Goal: Information Seeking & Learning: Learn about a topic

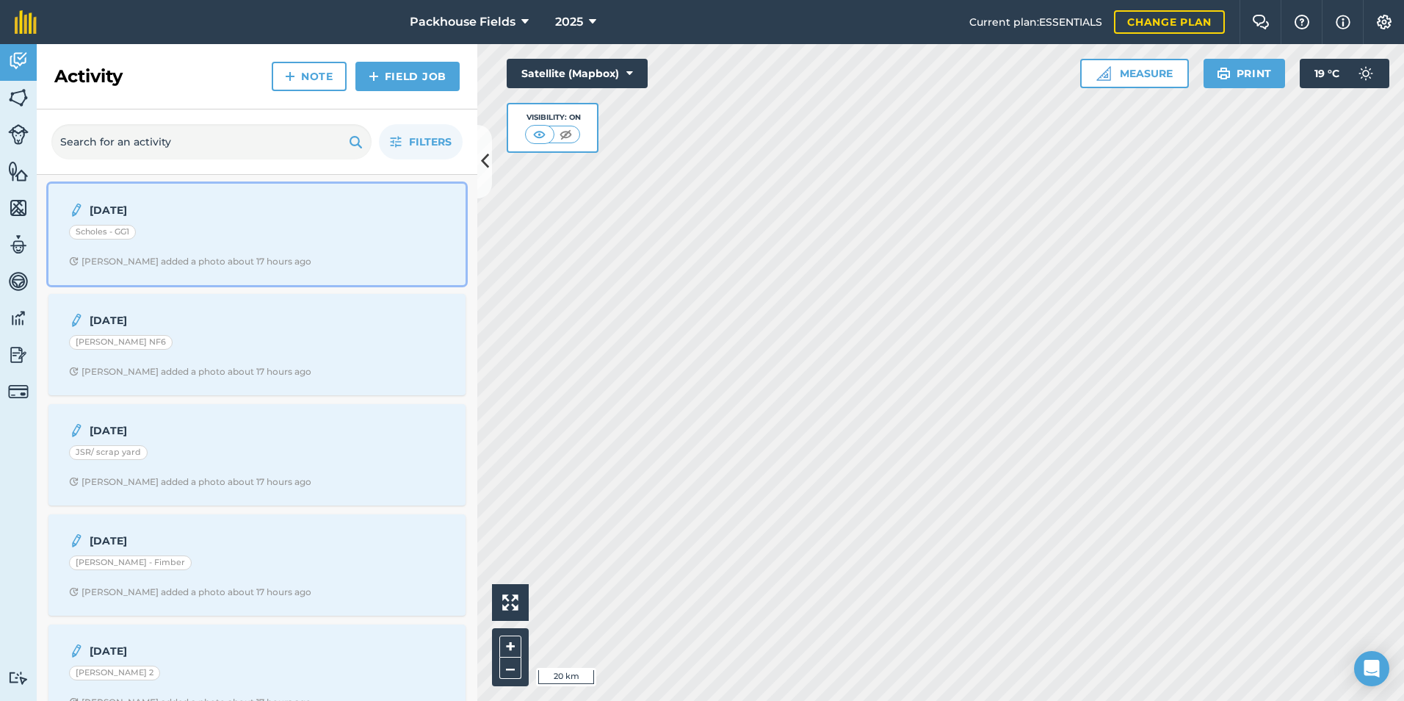
click at [220, 234] on div "Scholes - GG1" at bounding box center [257, 234] width 376 height 19
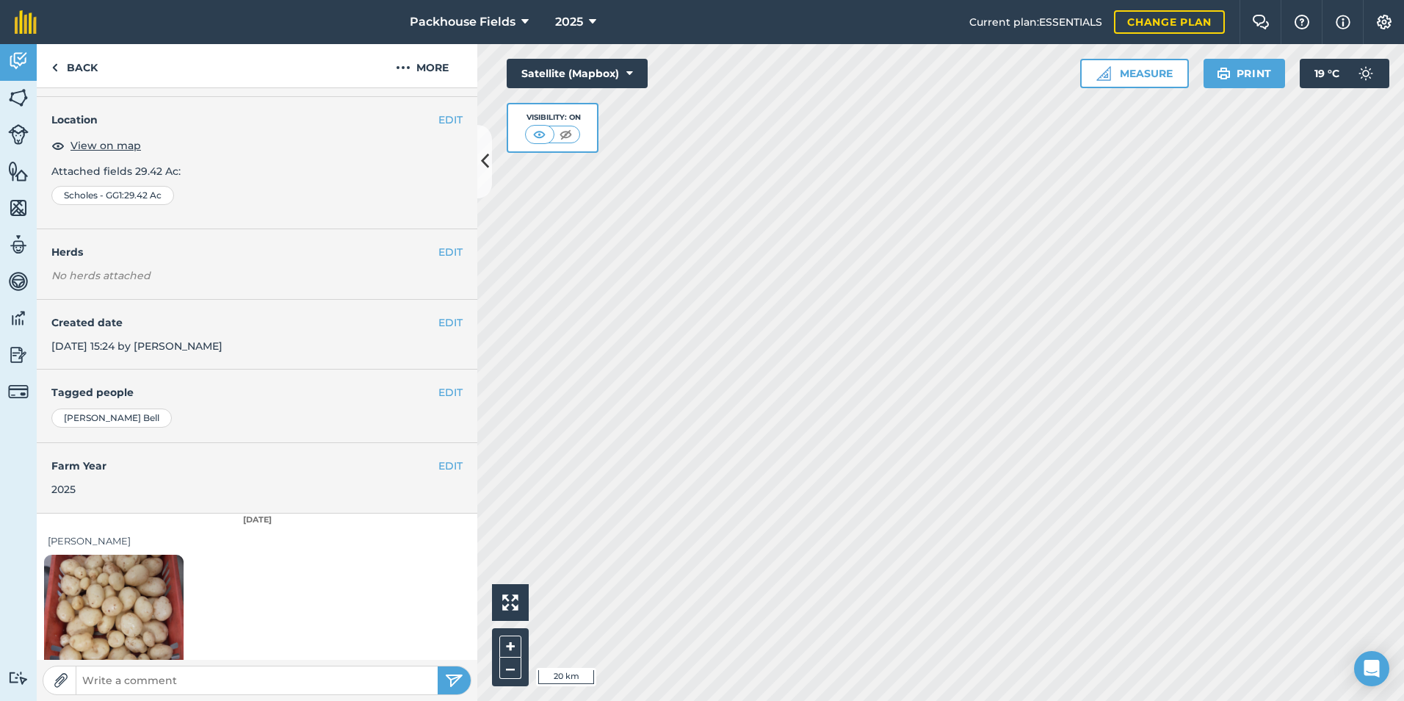
scroll to position [82, 0]
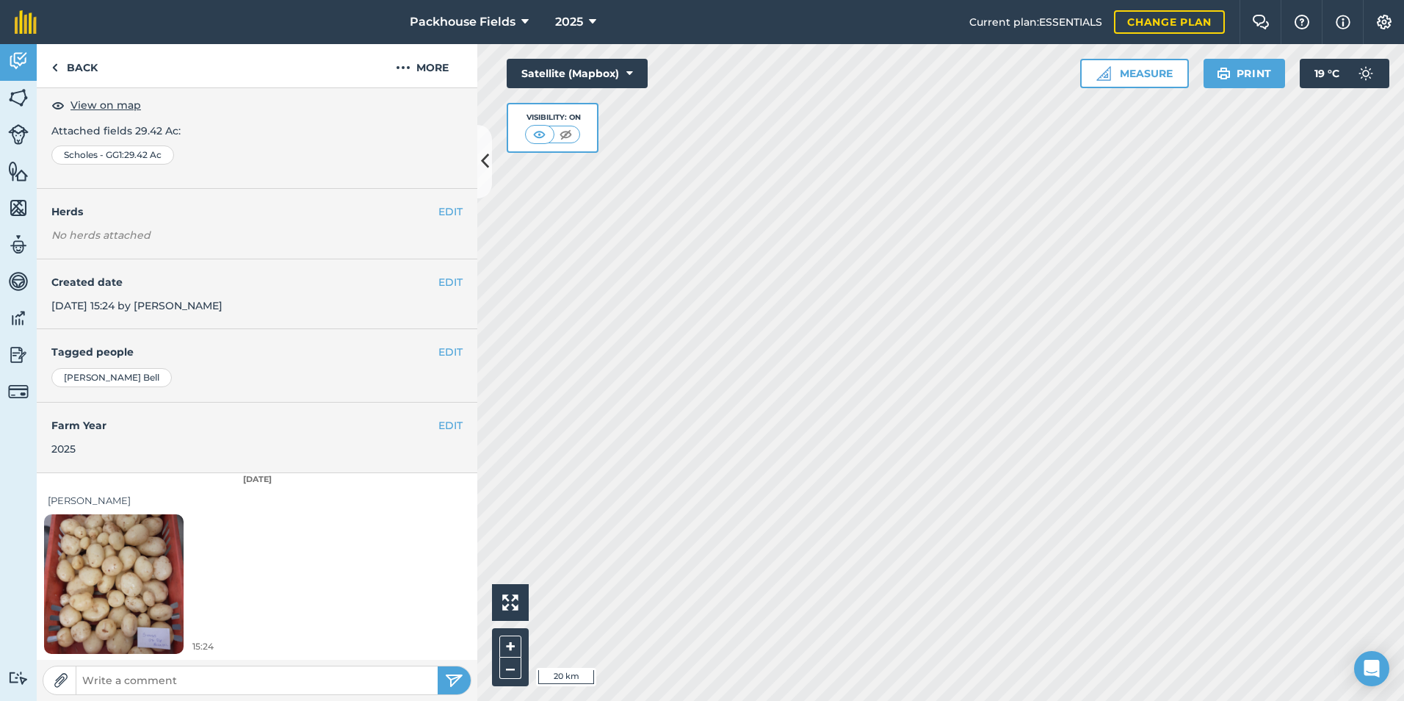
click at [131, 552] on img at bounding box center [114, 584] width 140 height 186
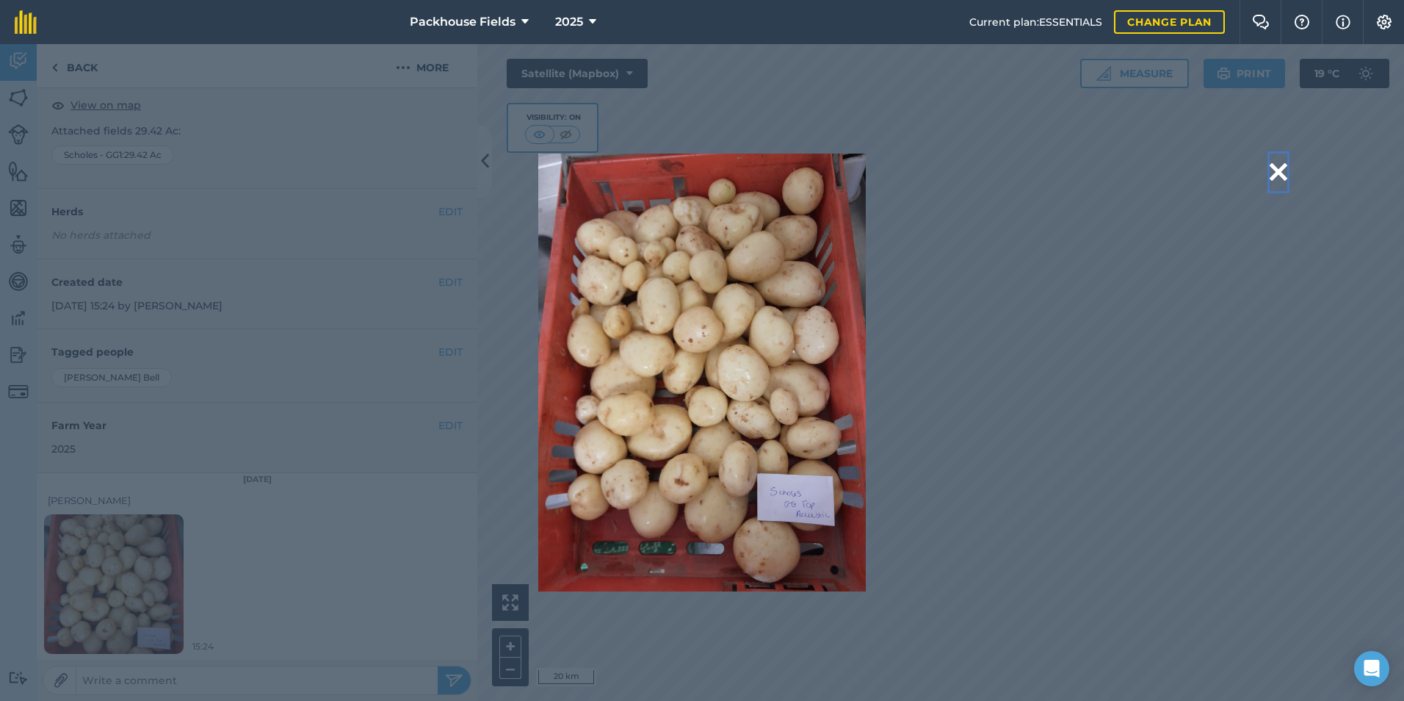
click at [1282, 170] on button at bounding box center [1279, 171] width 18 height 37
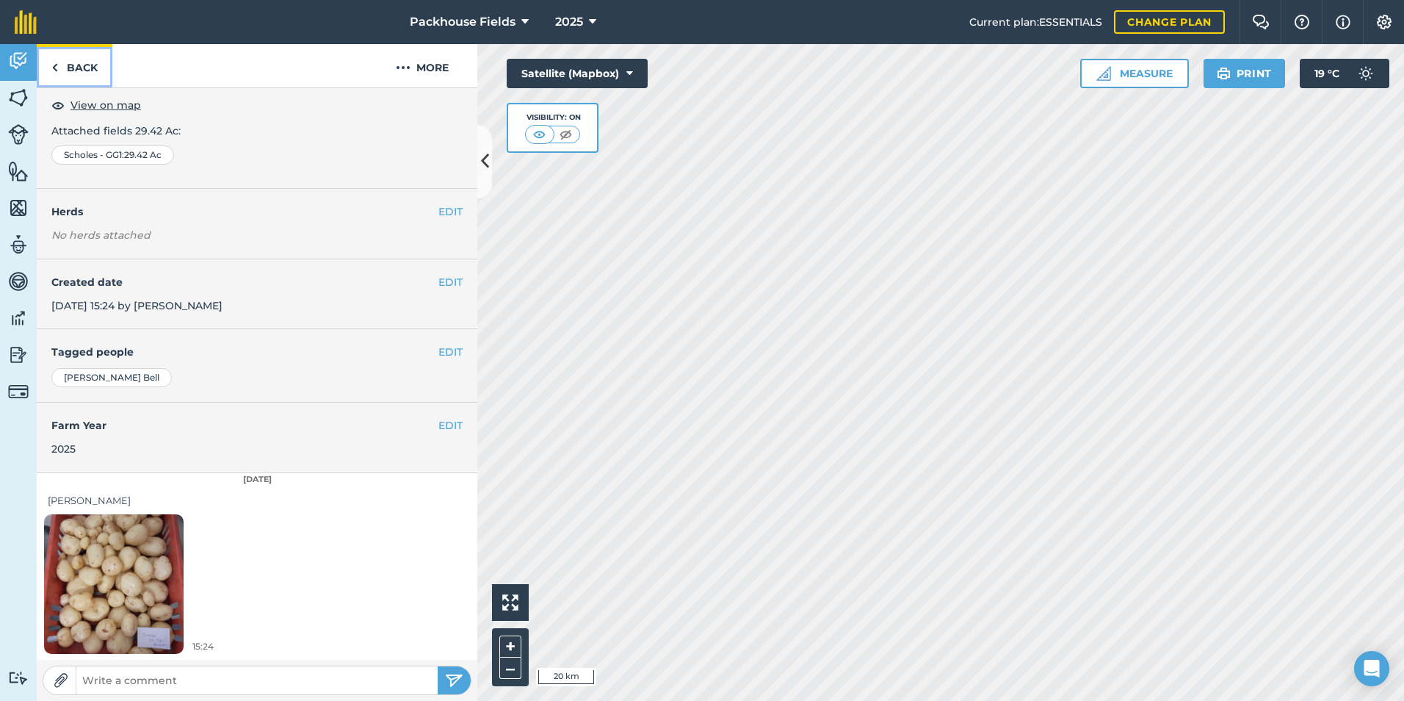
click at [90, 62] on link "Back" at bounding box center [75, 65] width 76 height 43
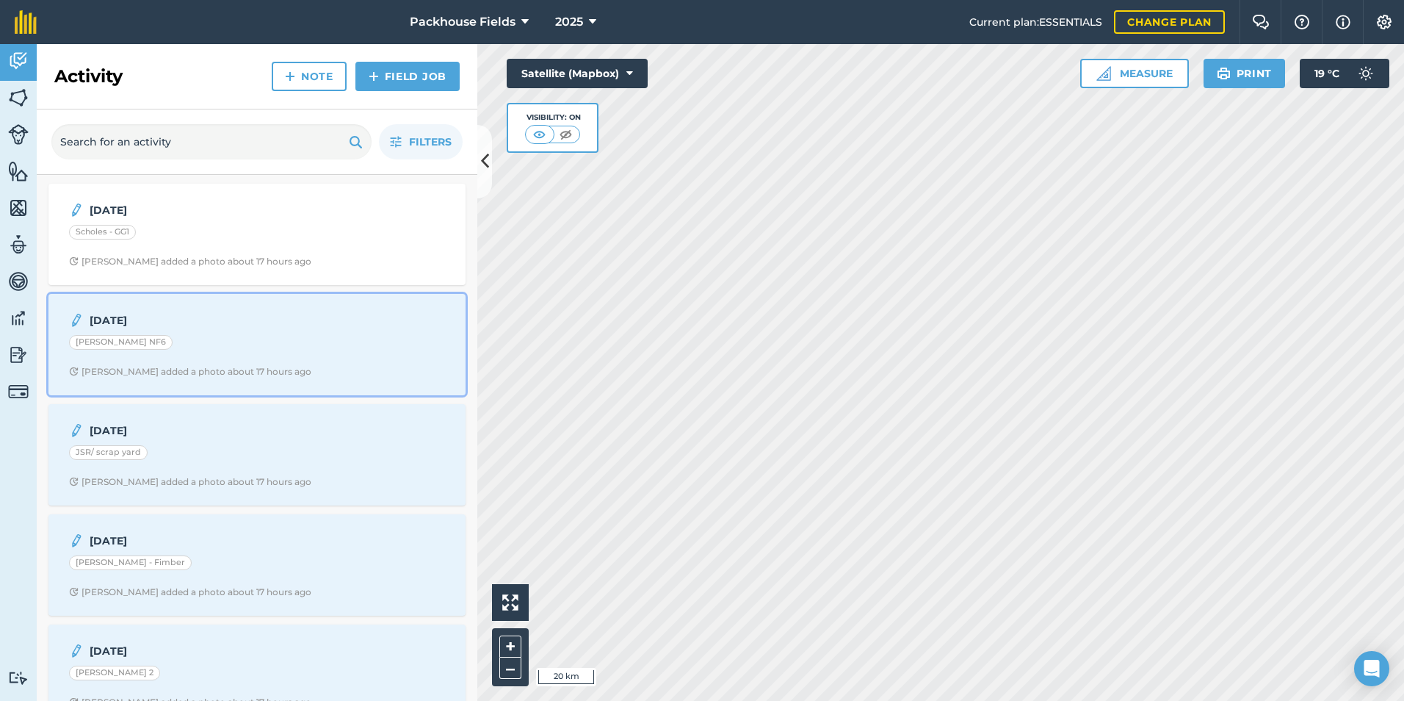
click at [169, 348] on div "[PERSON_NAME] NF6" at bounding box center [257, 344] width 376 height 19
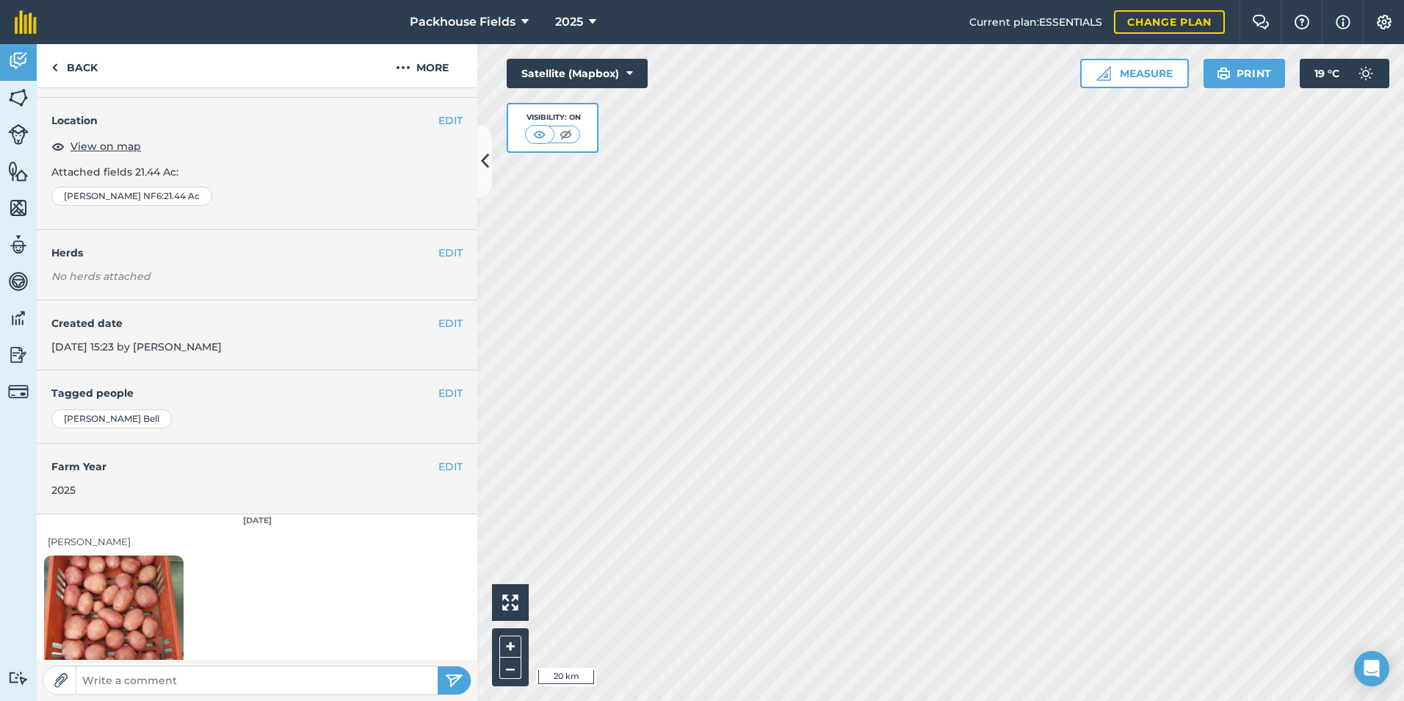
scroll to position [82, 0]
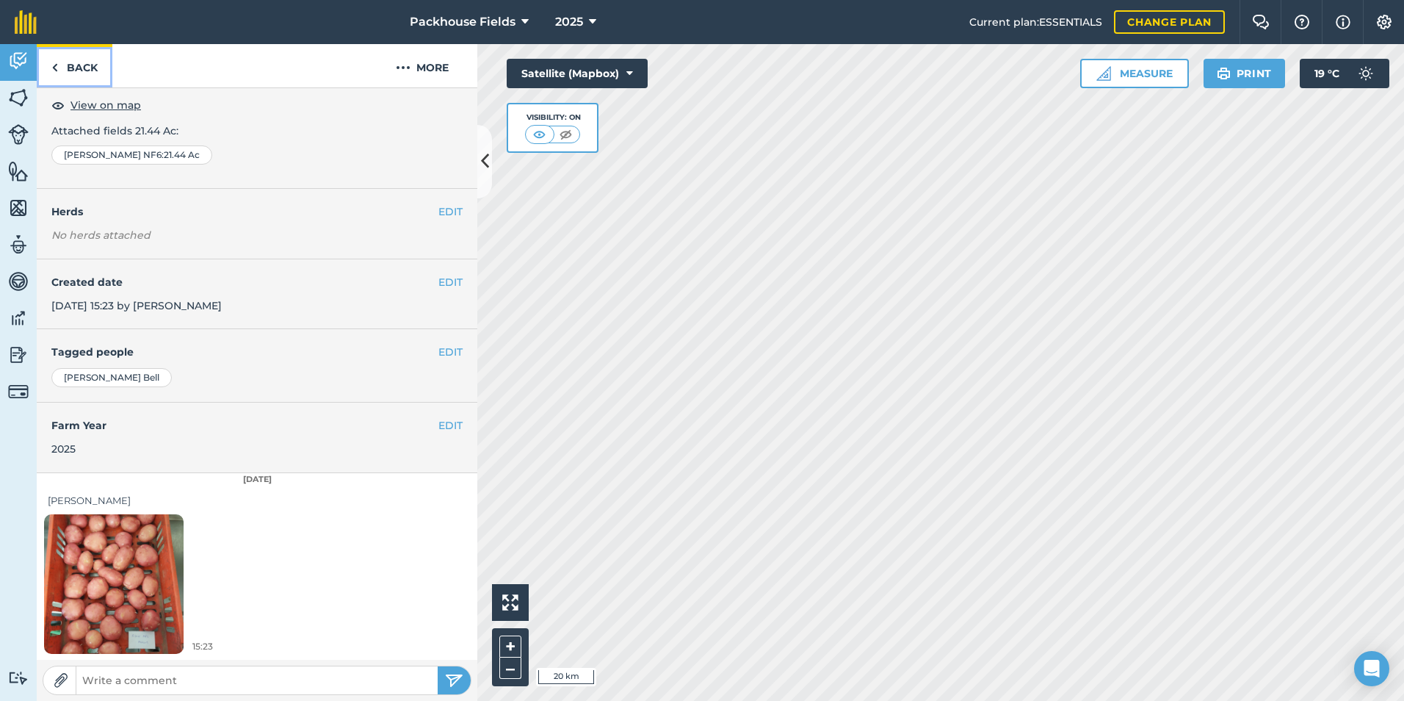
click at [93, 68] on link "Back" at bounding box center [75, 65] width 76 height 43
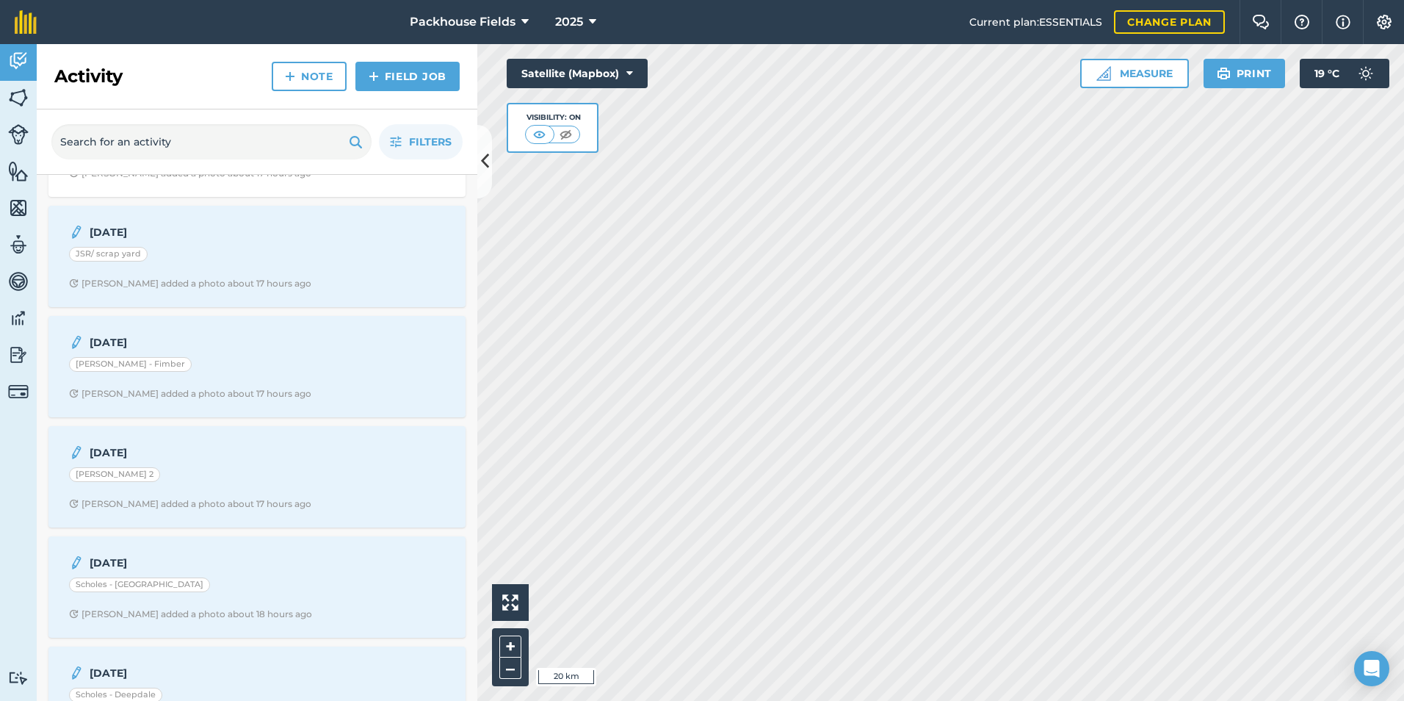
scroll to position [220, 0]
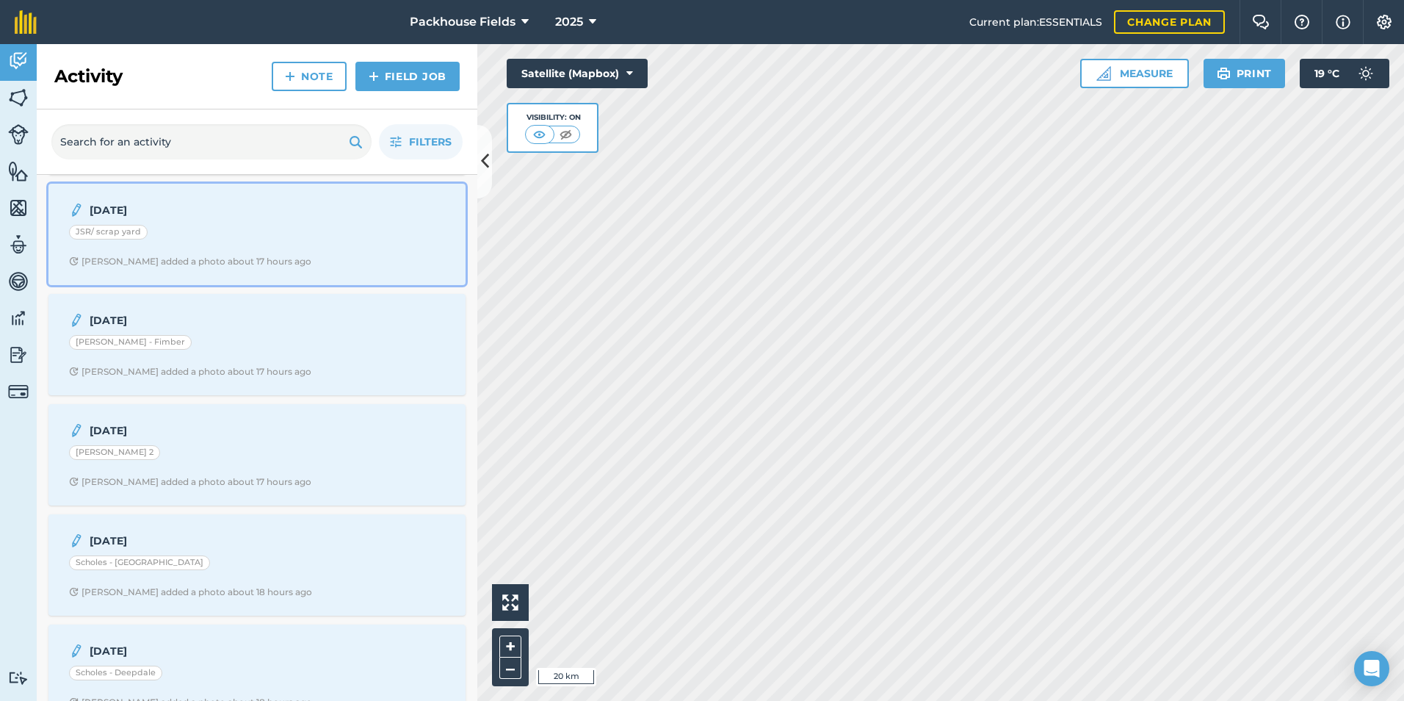
click at [166, 251] on div "[DATE] JSR/ scrap yard [PERSON_NAME] added a photo about 17 hours ago" at bounding box center [256, 234] width 399 height 84
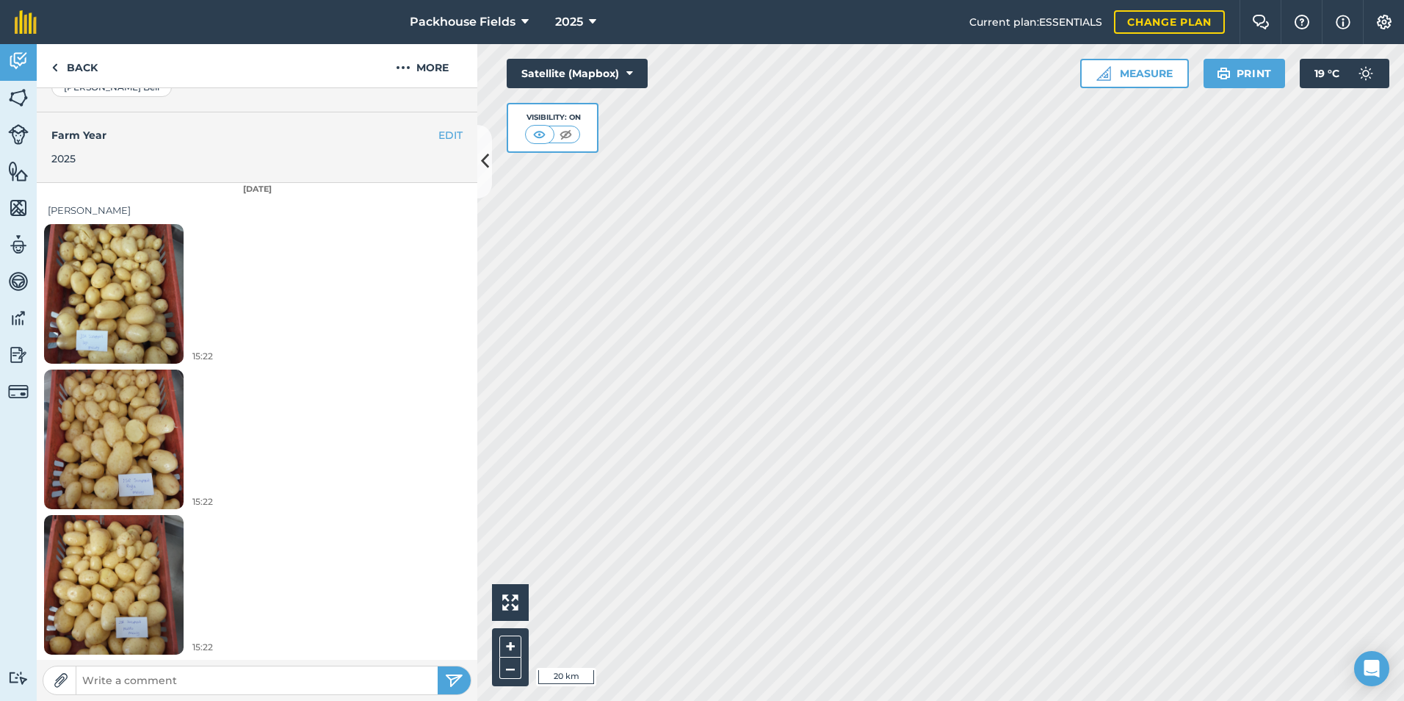
scroll to position [373, 0]
click at [154, 267] on img at bounding box center [114, 293] width 140 height 186
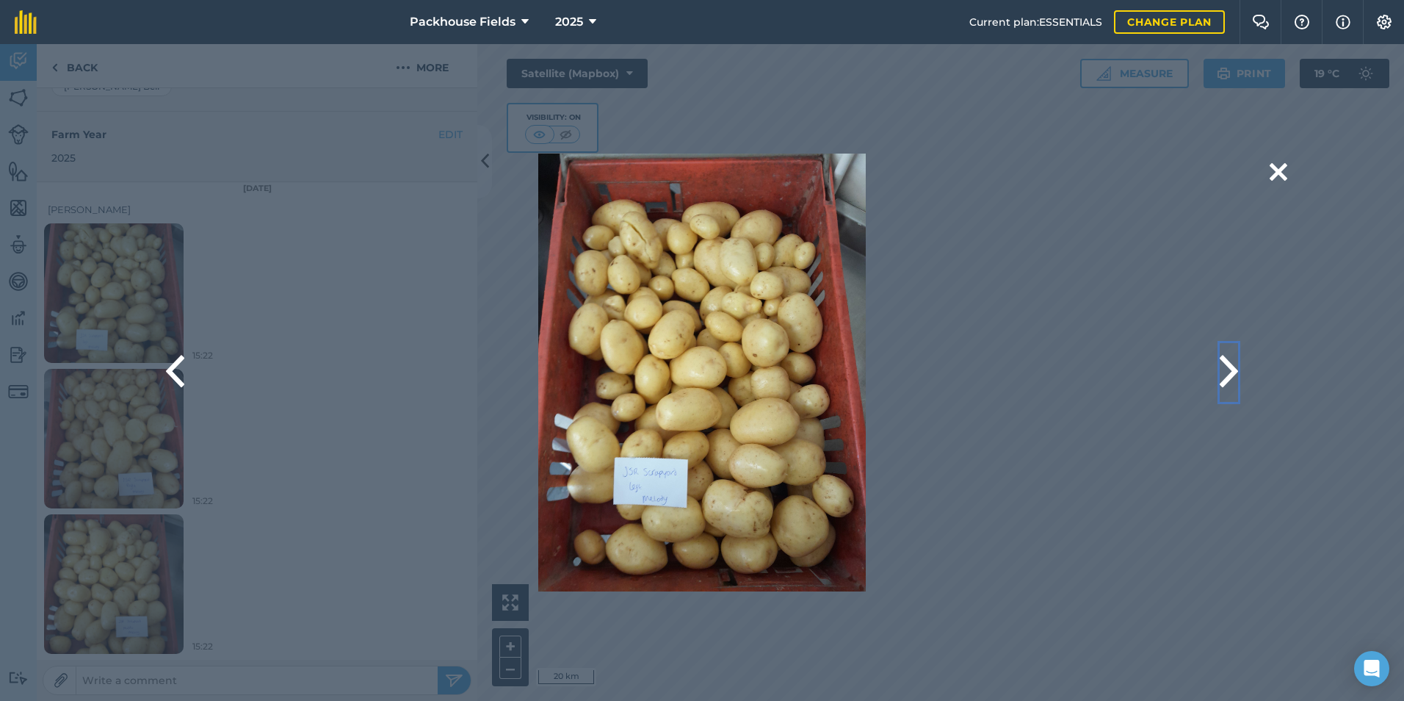
click at [1231, 372] on button at bounding box center [1229, 372] width 18 height 59
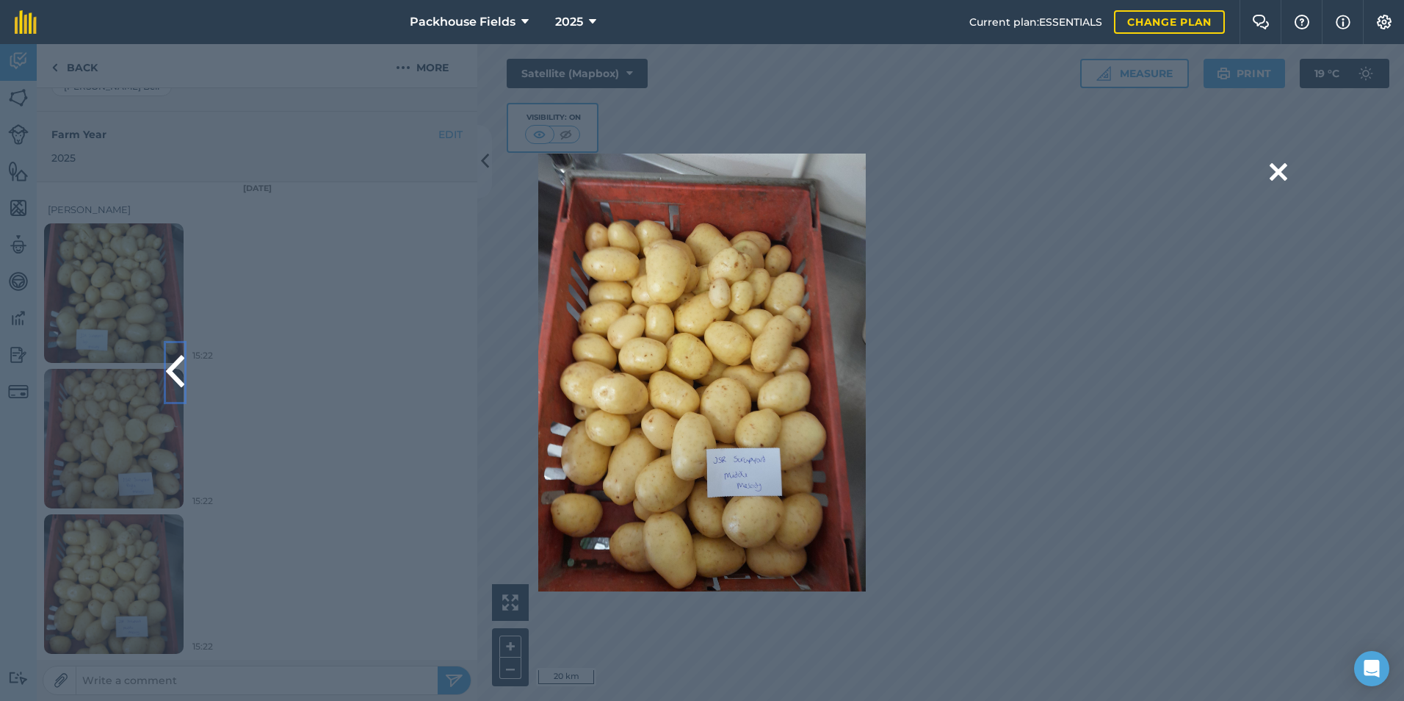
click at [173, 366] on button at bounding box center [175, 372] width 18 height 59
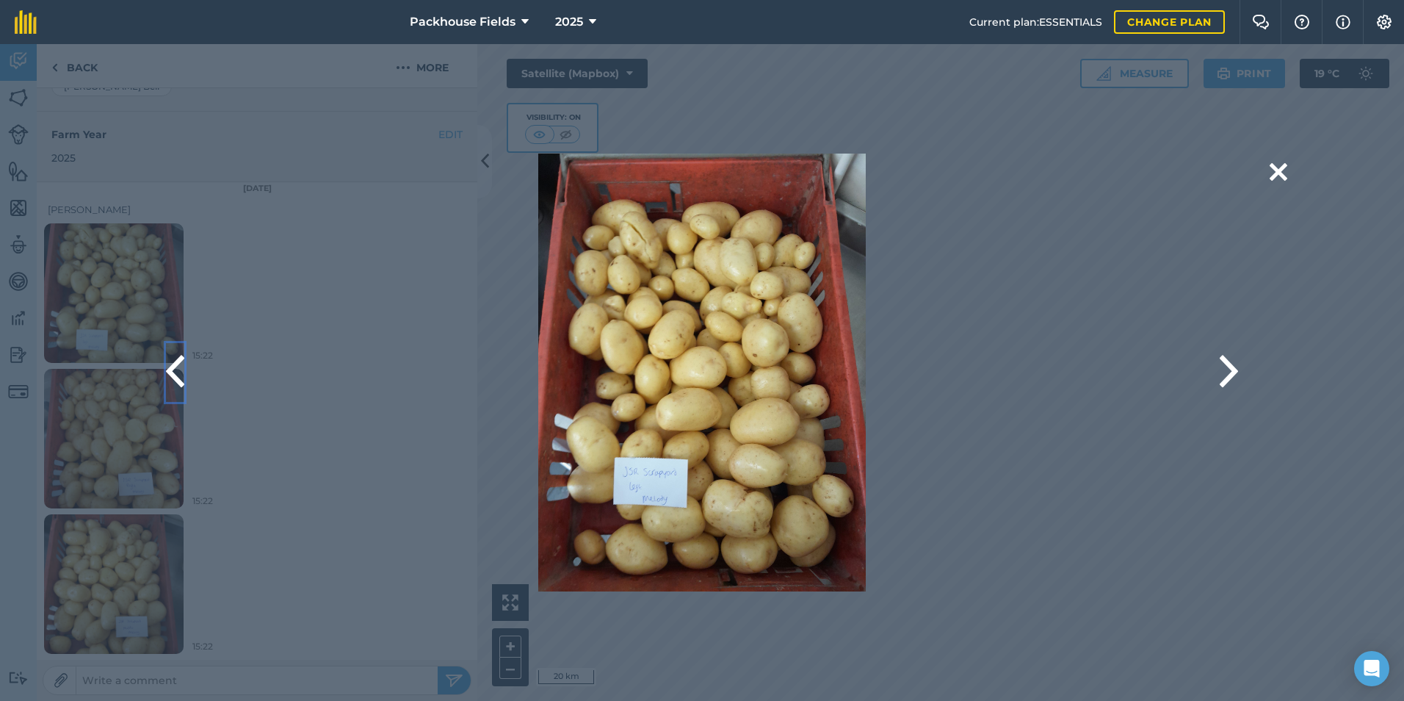
click at [174, 366] on button at bounding box center [175, 372] width 18 height 59
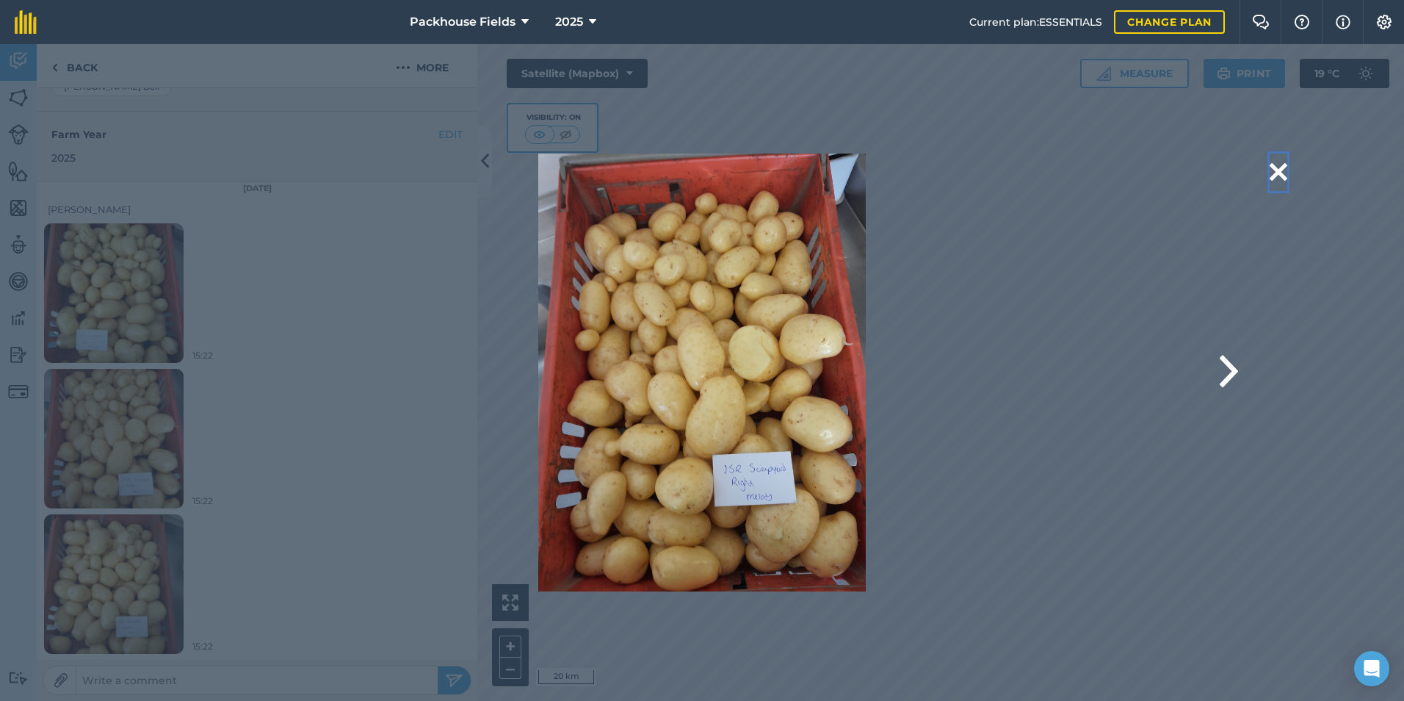
click at [1278, 169] on button at bounding box center [1279, 171] width 18 height 37
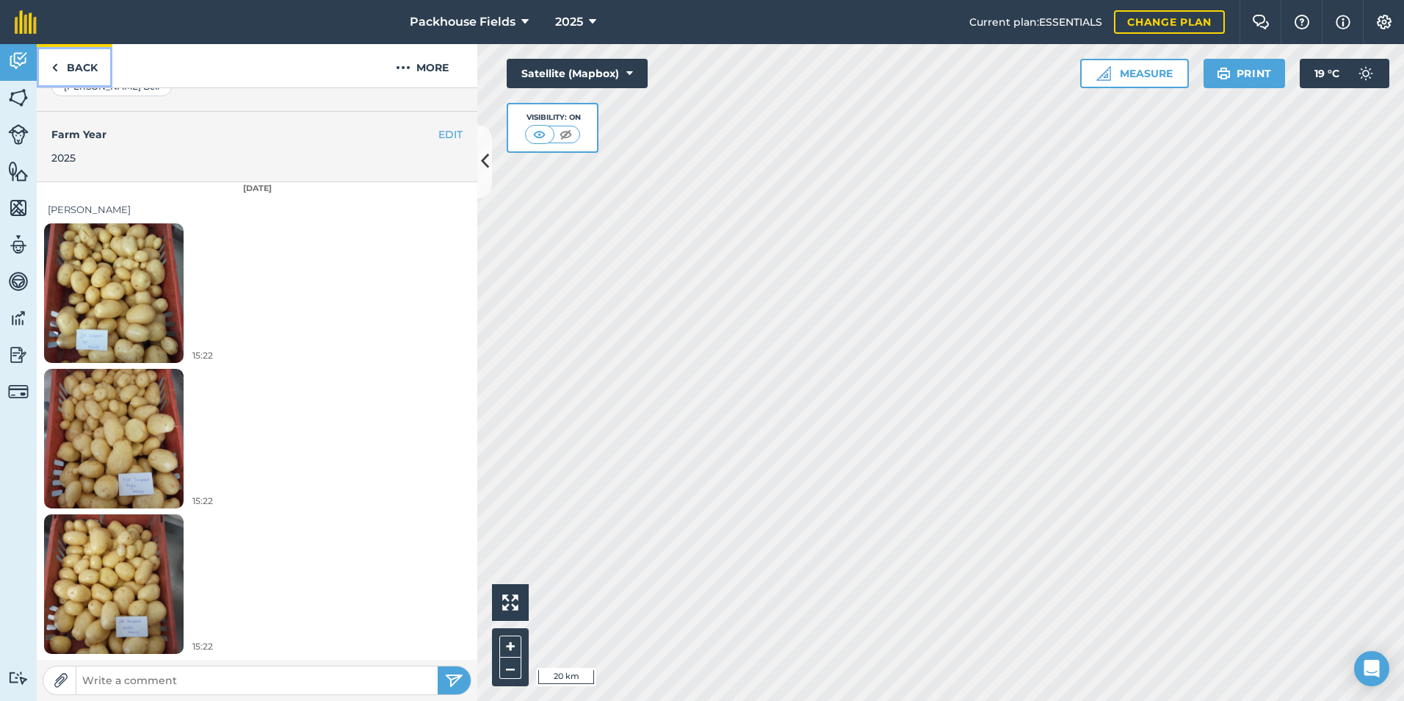
click at [68, 69] on link "Back" at bounding box center [75, 65] width 76 height 43
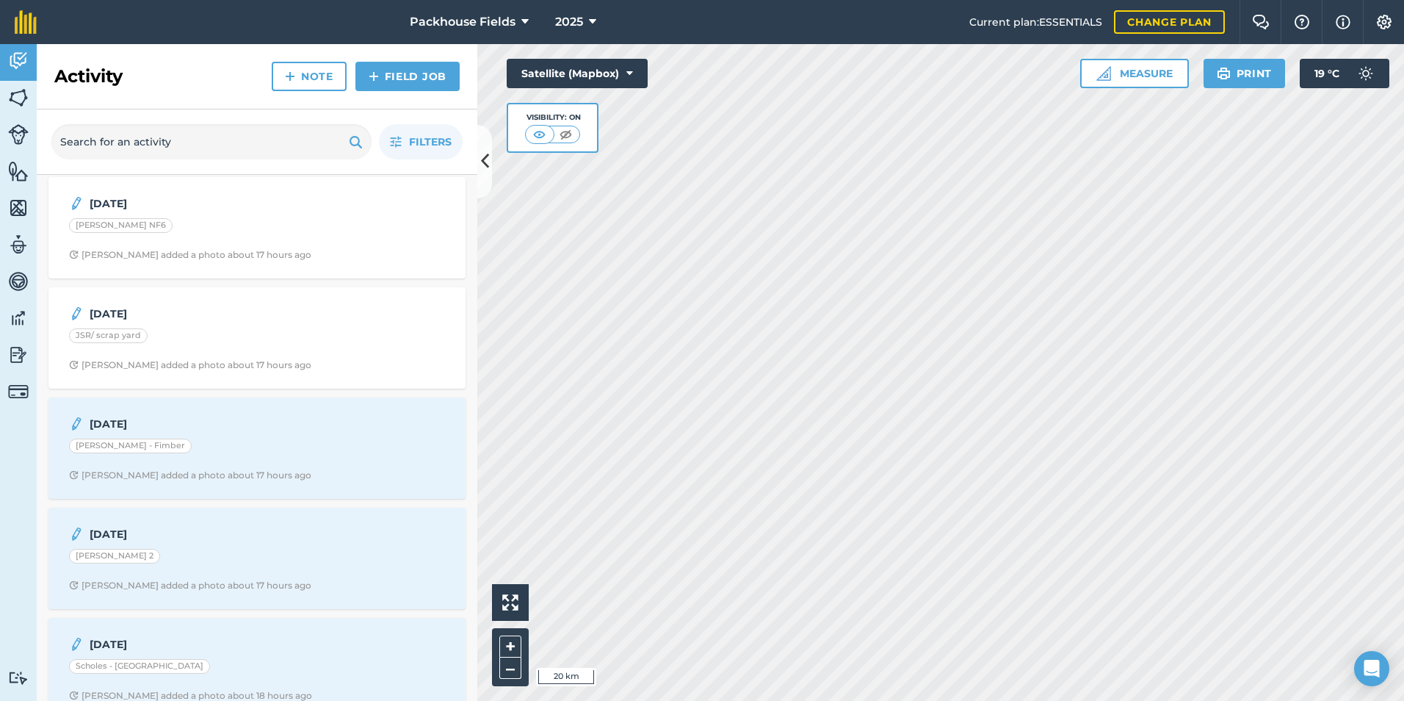
scroll to position [294, 0]
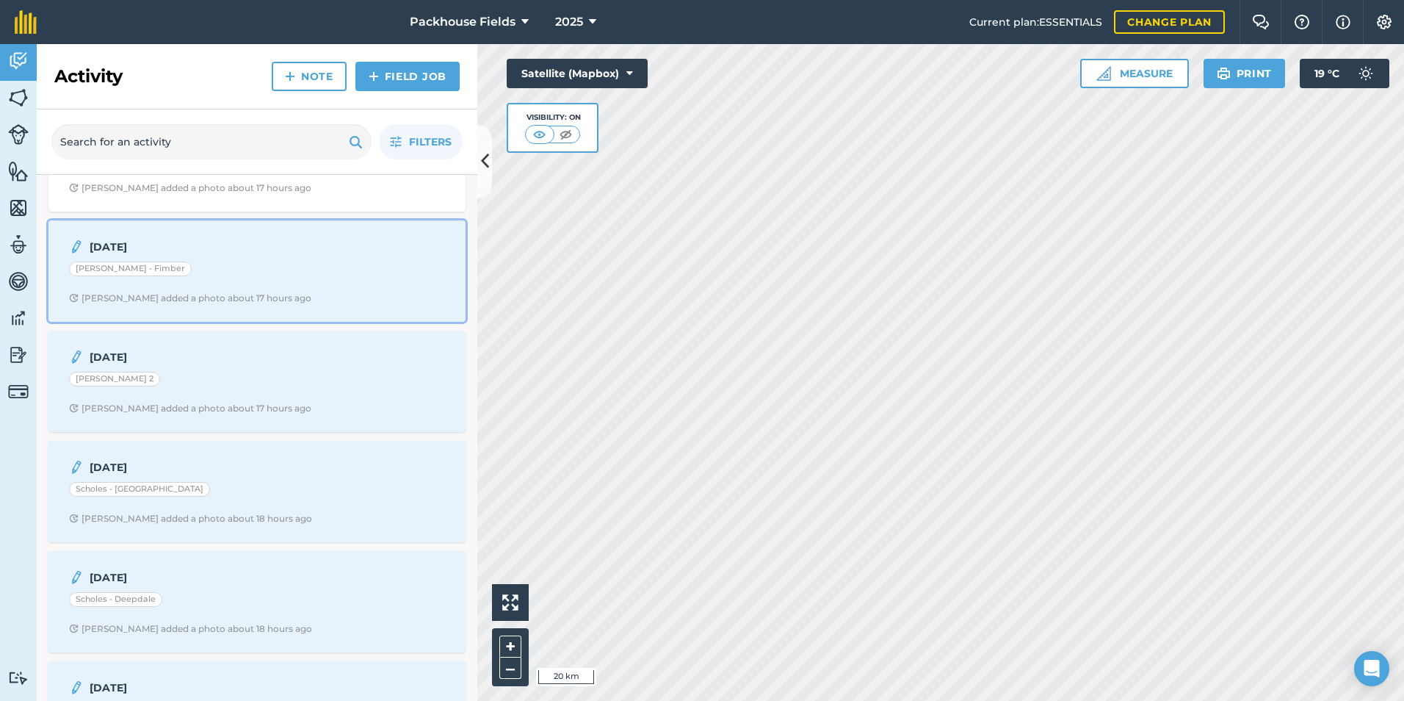
click at [275, 289] on div "[DATE] [PERSON_NAME] - Fimber [PERSON_NAME] added a photo about 17 hours ago" at bounding box center [256, 271] width 399 height 84
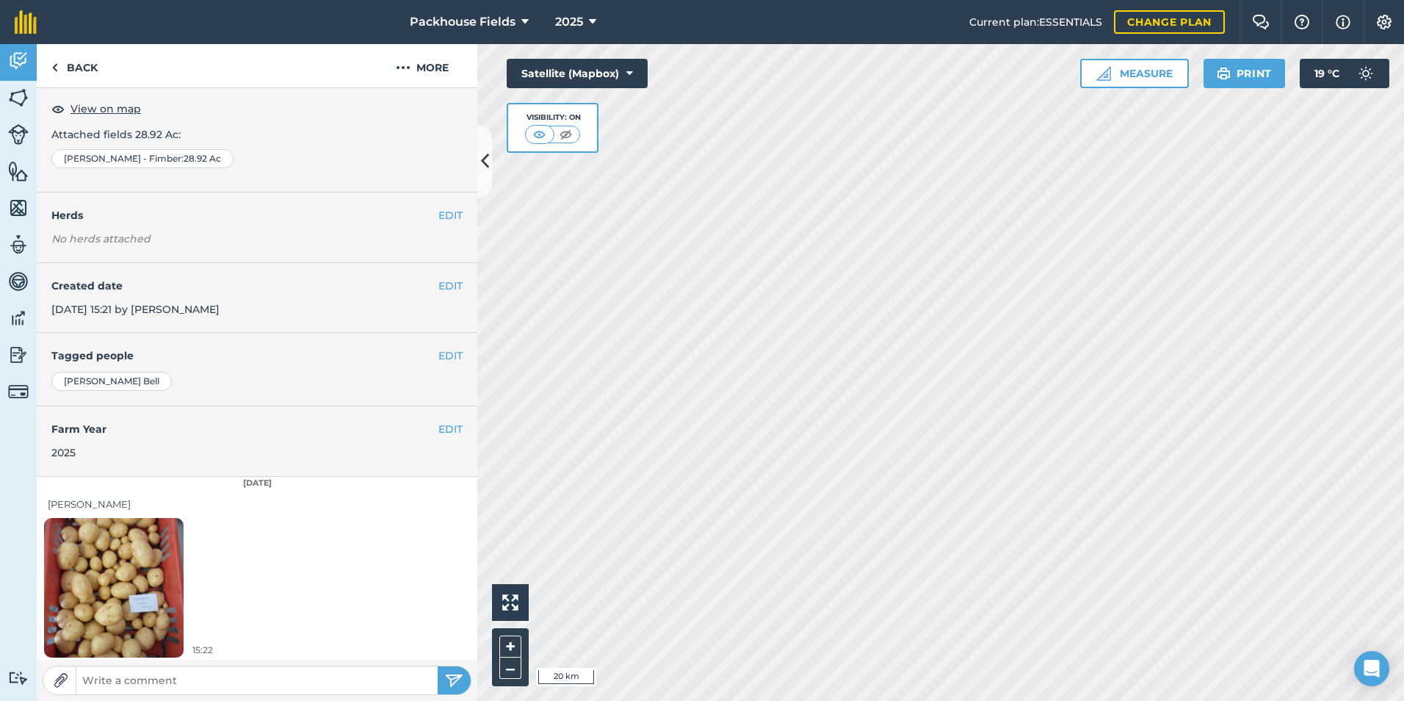
scroll to position [82, 0]
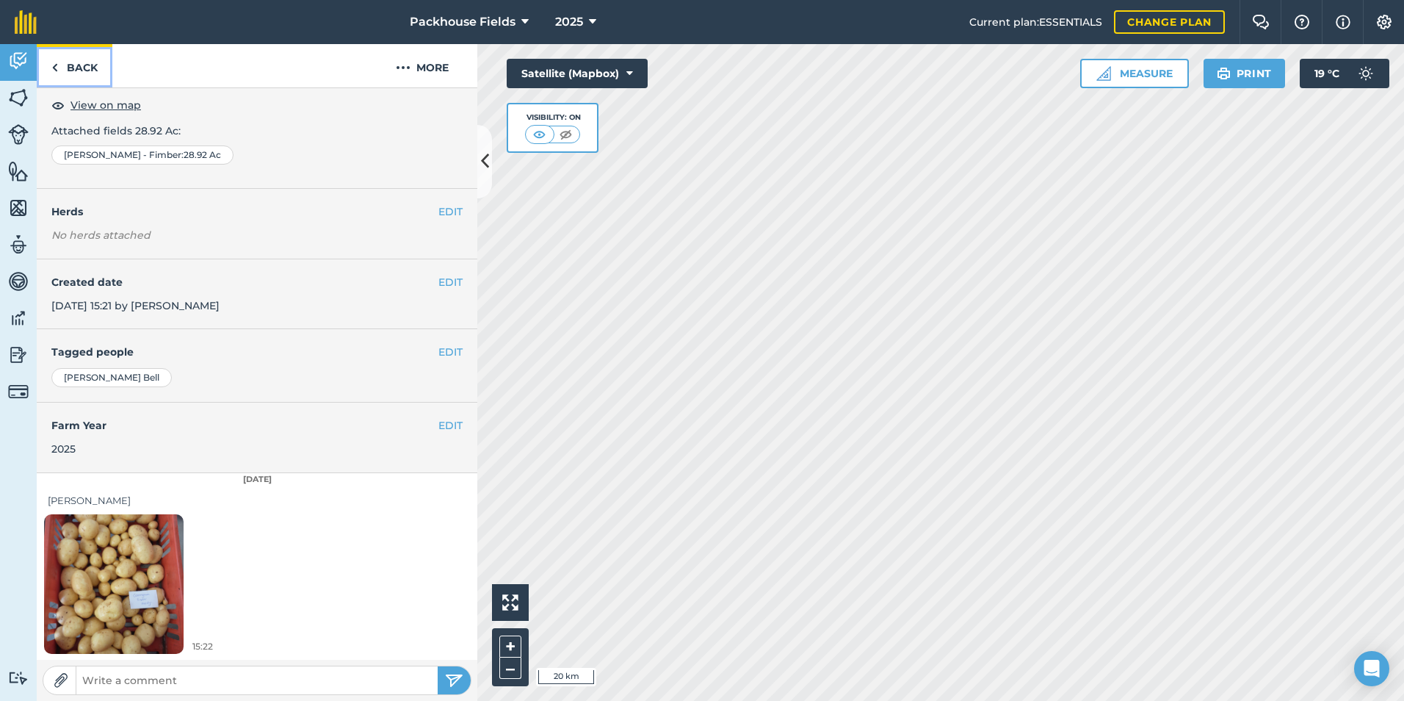
click at [66, 64] on link "Back" at bounding box center [75, 65] width 76 height 43
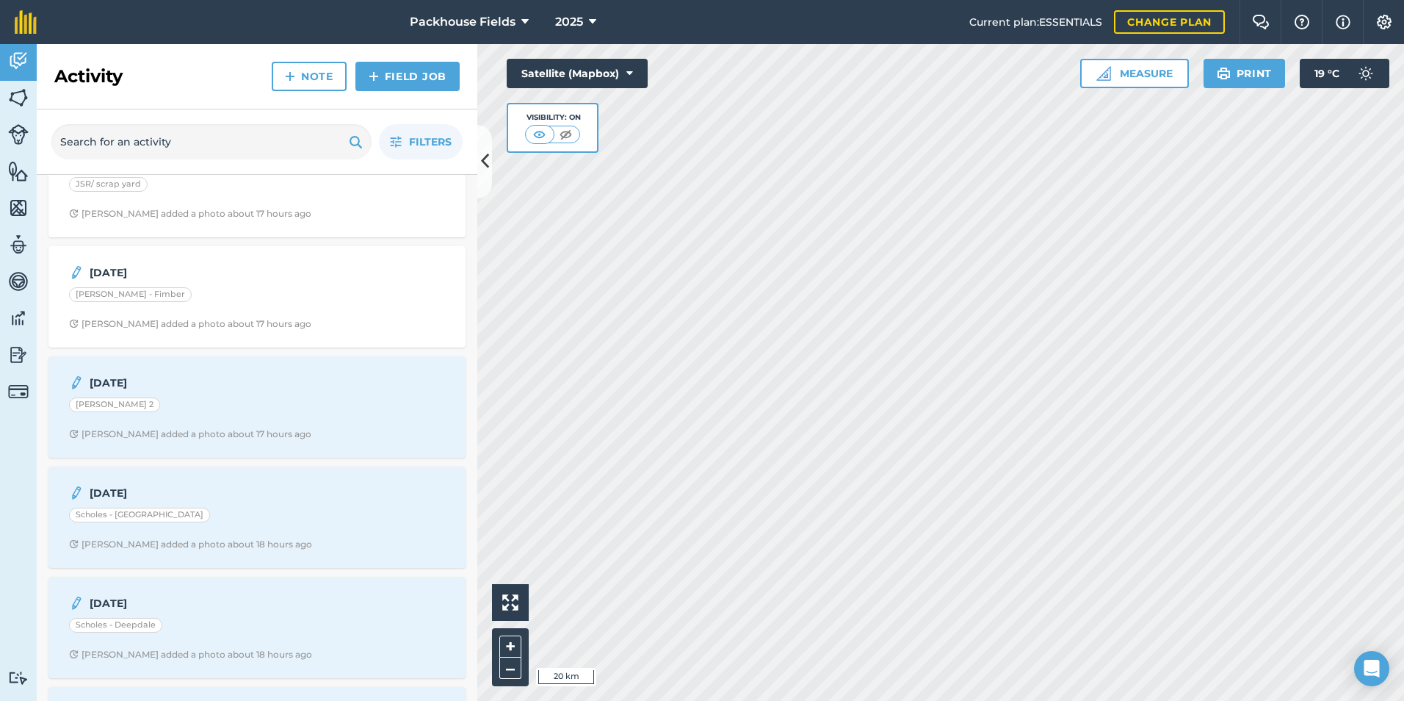
scroll to position [294, 0]
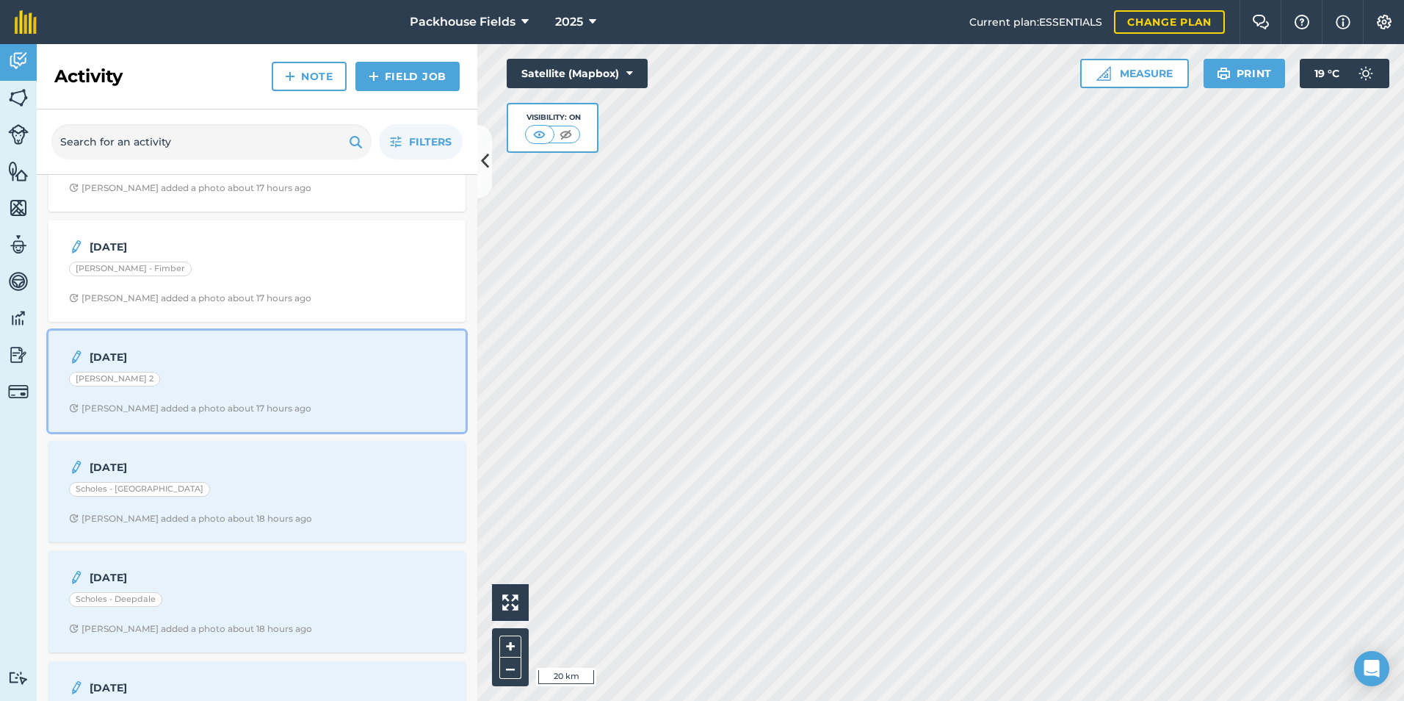
click at [253, 366] on div "[DATE] [PERSON_NAME] 2 [PERSON_NAME] added a photo about 17 hours ago" at bounding box center [256, 381] width 399 height 84
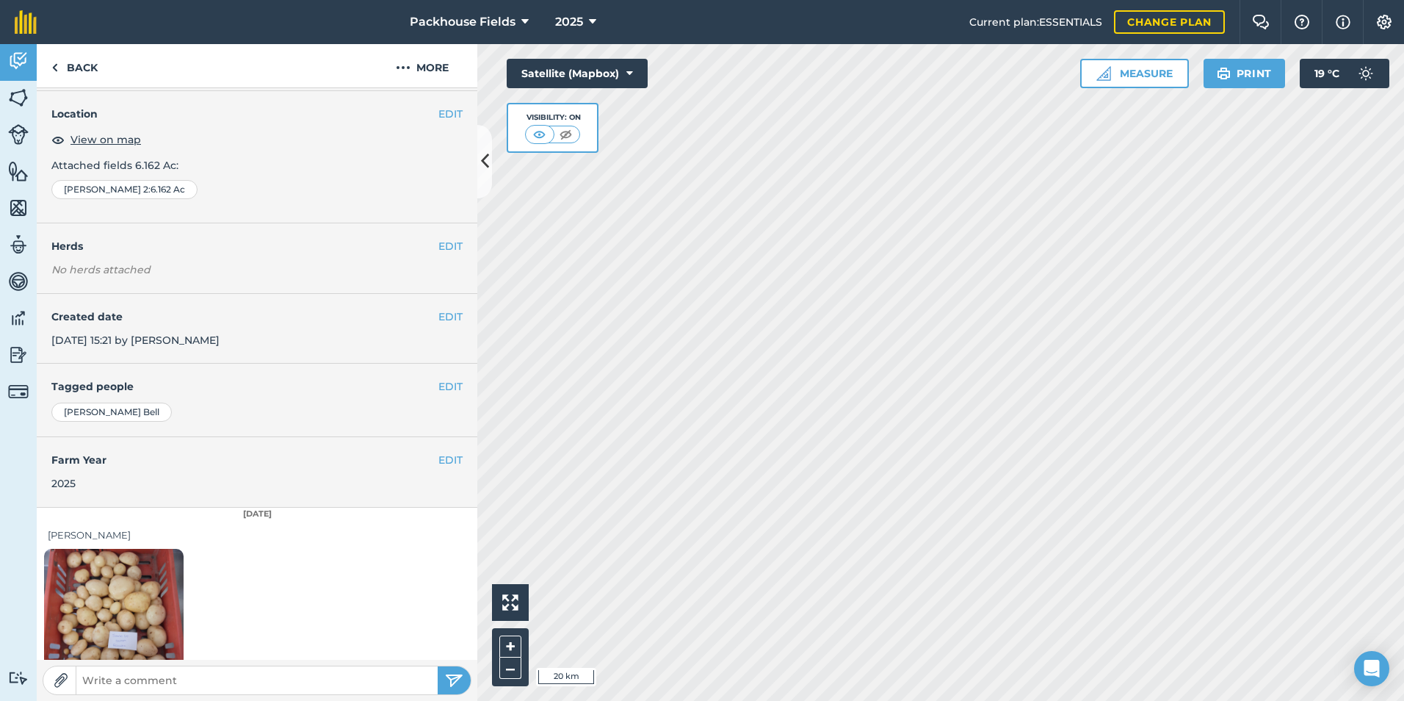
scroll to position [82, 0]
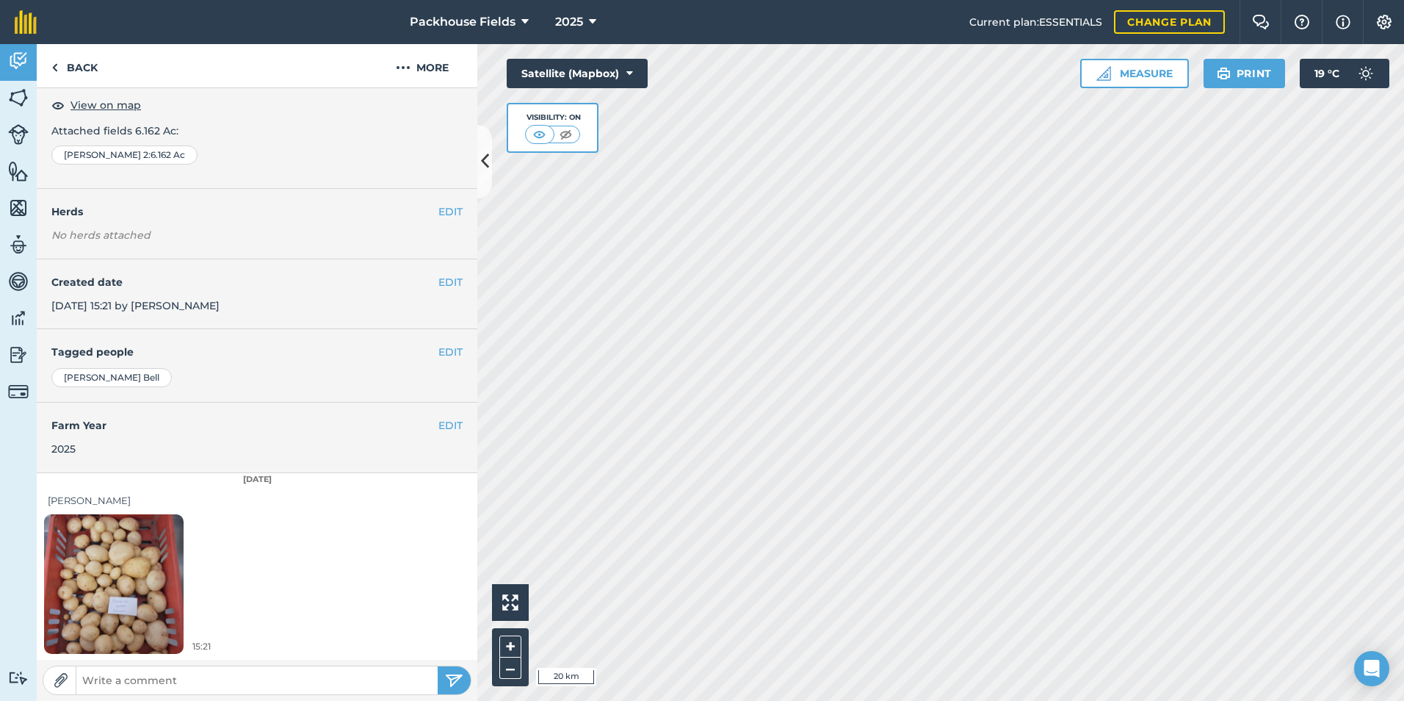
click at [120, 576] on img at bounding box center [114, 584] width 140 height 186
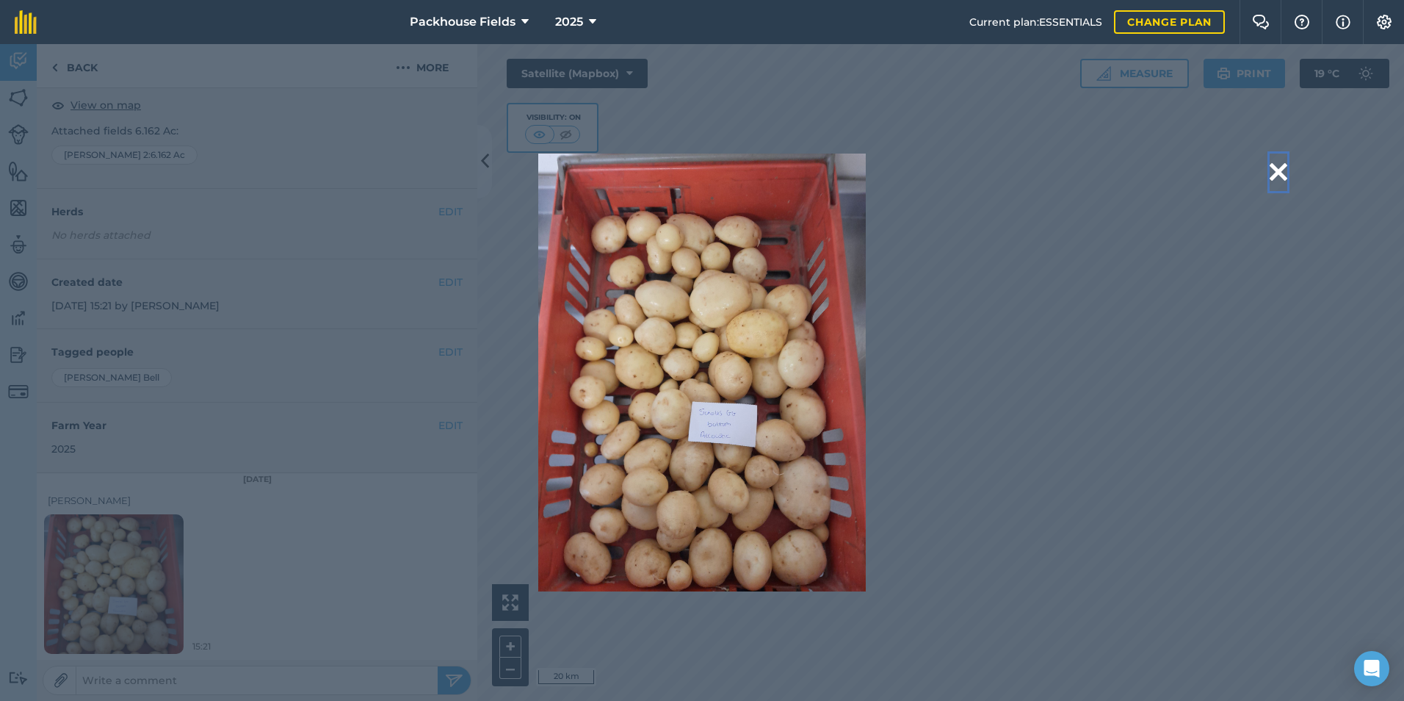
click at [1280, 168] on button at bounding box center [1279, 171] width 18 height 37
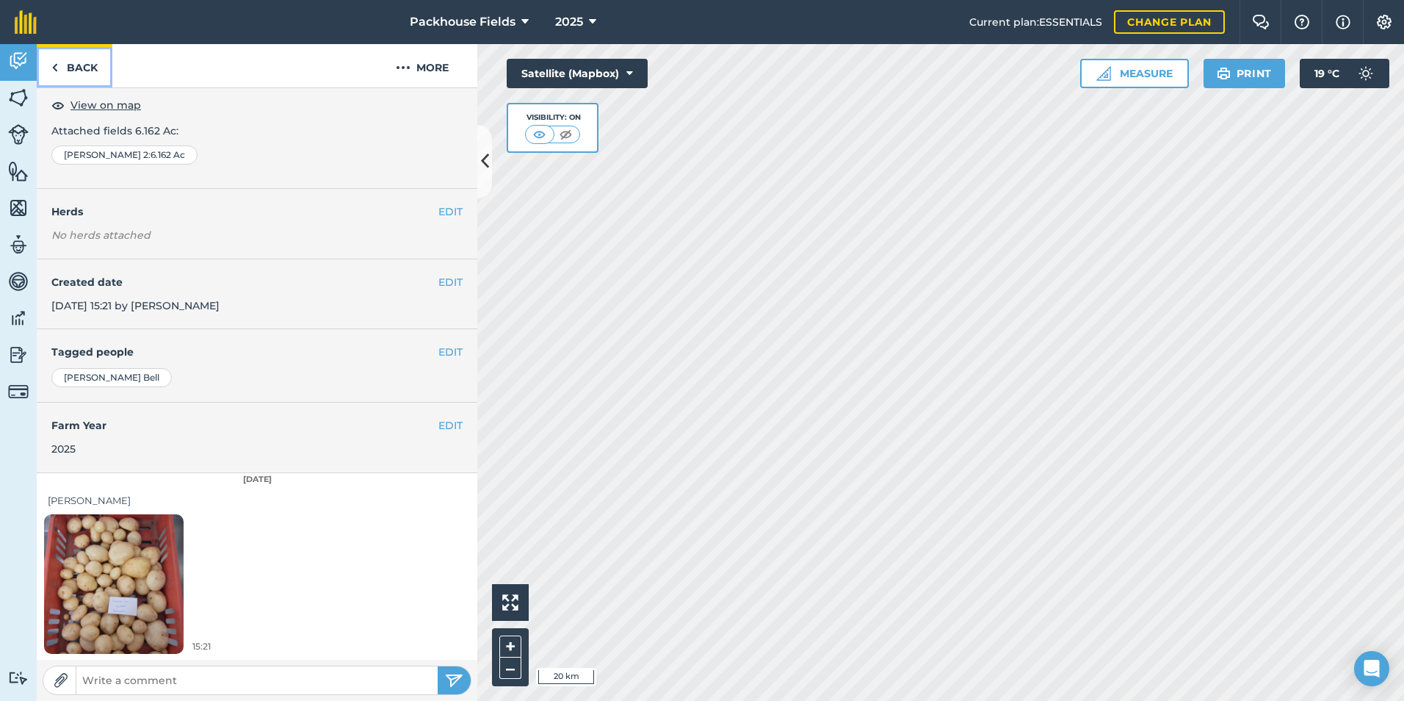
click at [63, 70] on link "Back" at bounding box center [75, 65] width 76 height 43
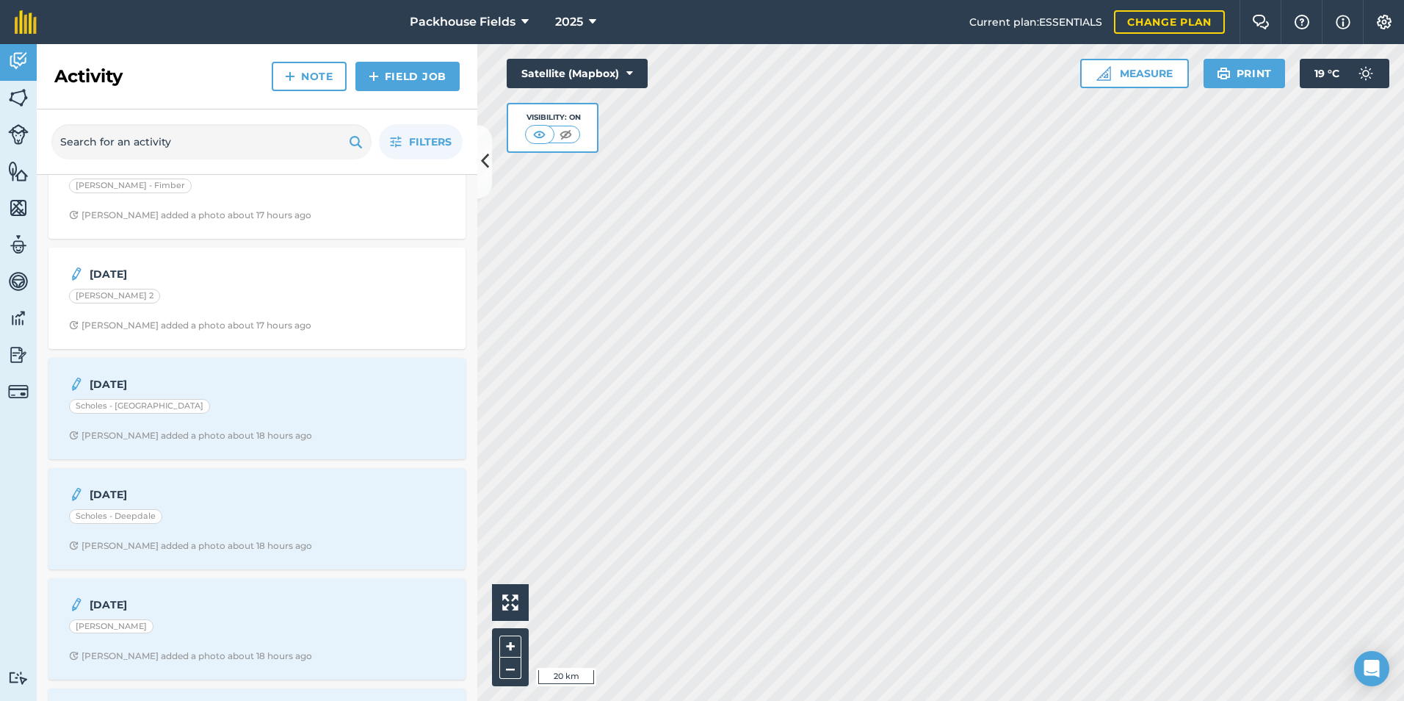
scroll to position [441, 0]
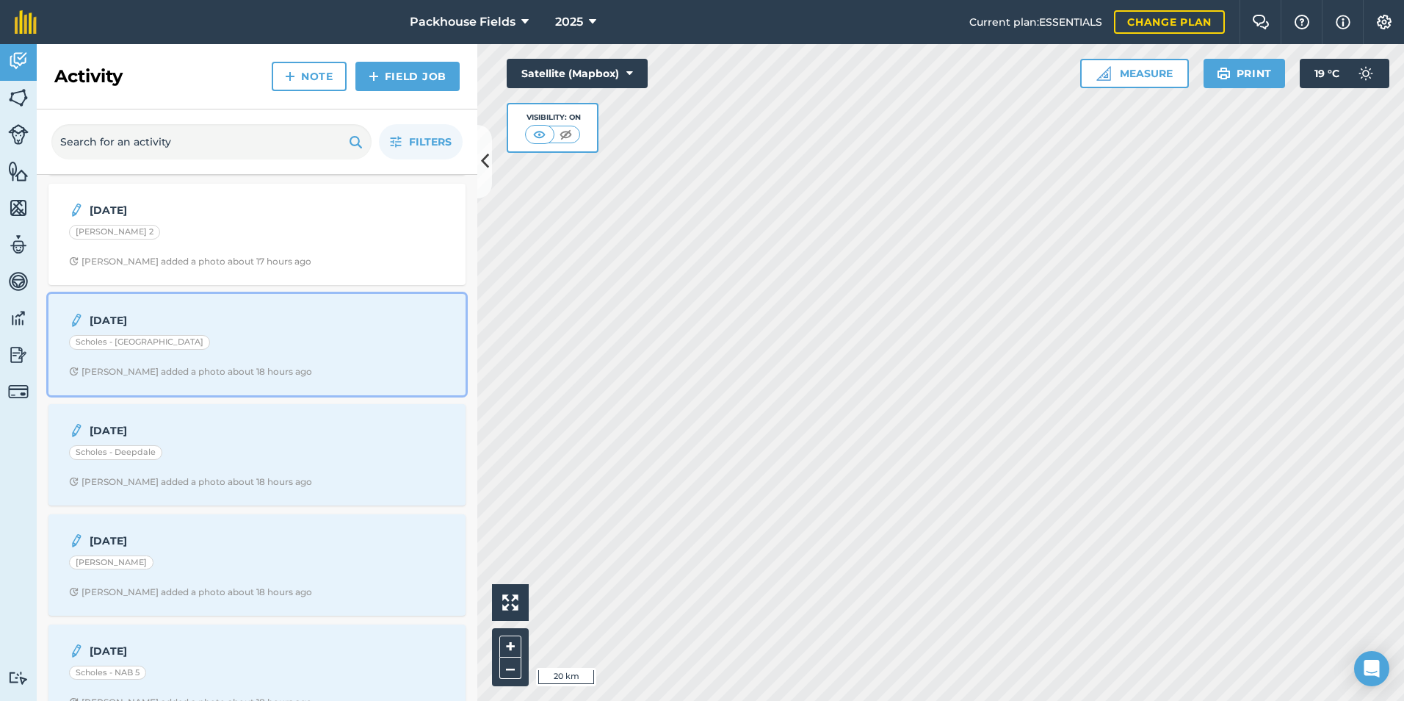
click at [247, 339] on div "Scholes - [GEOGRAPHIC_DATA]" at bounding box center [257, 344] width 376 height 19
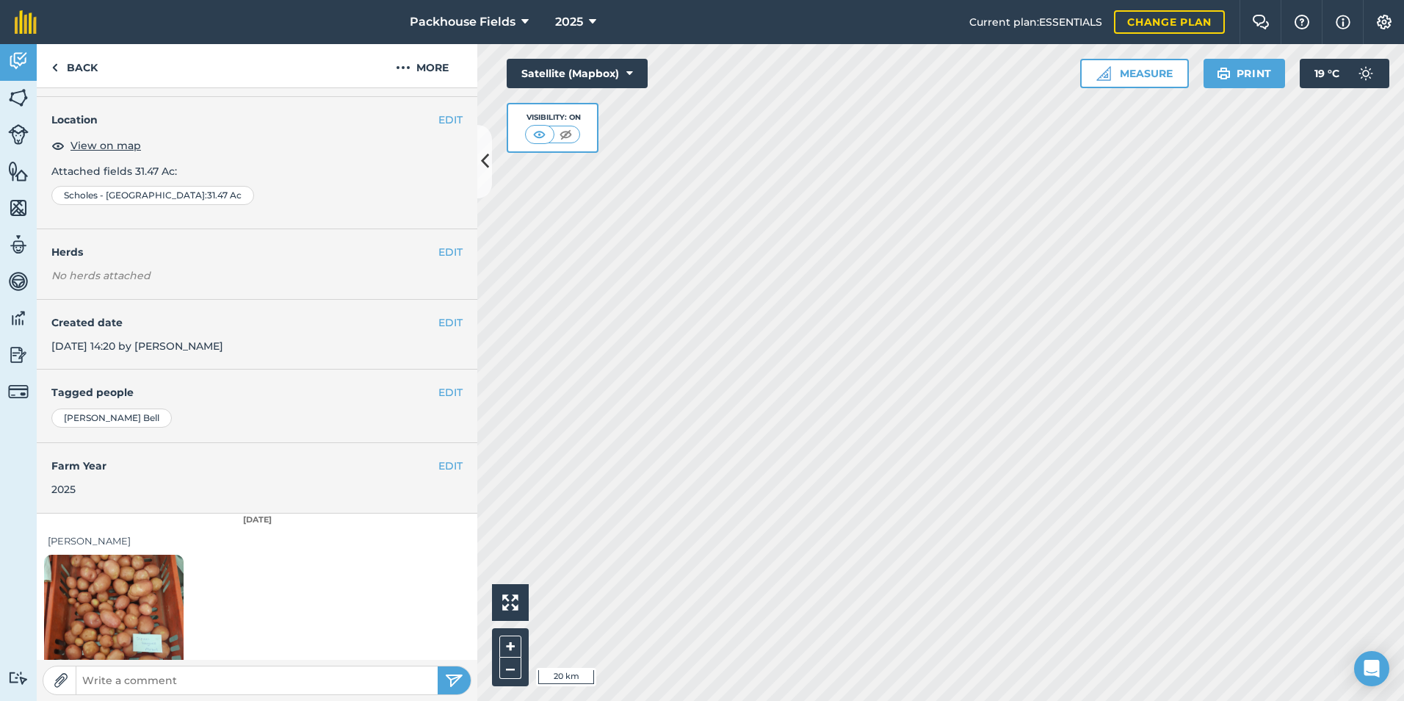
scroll to position [82, 0]
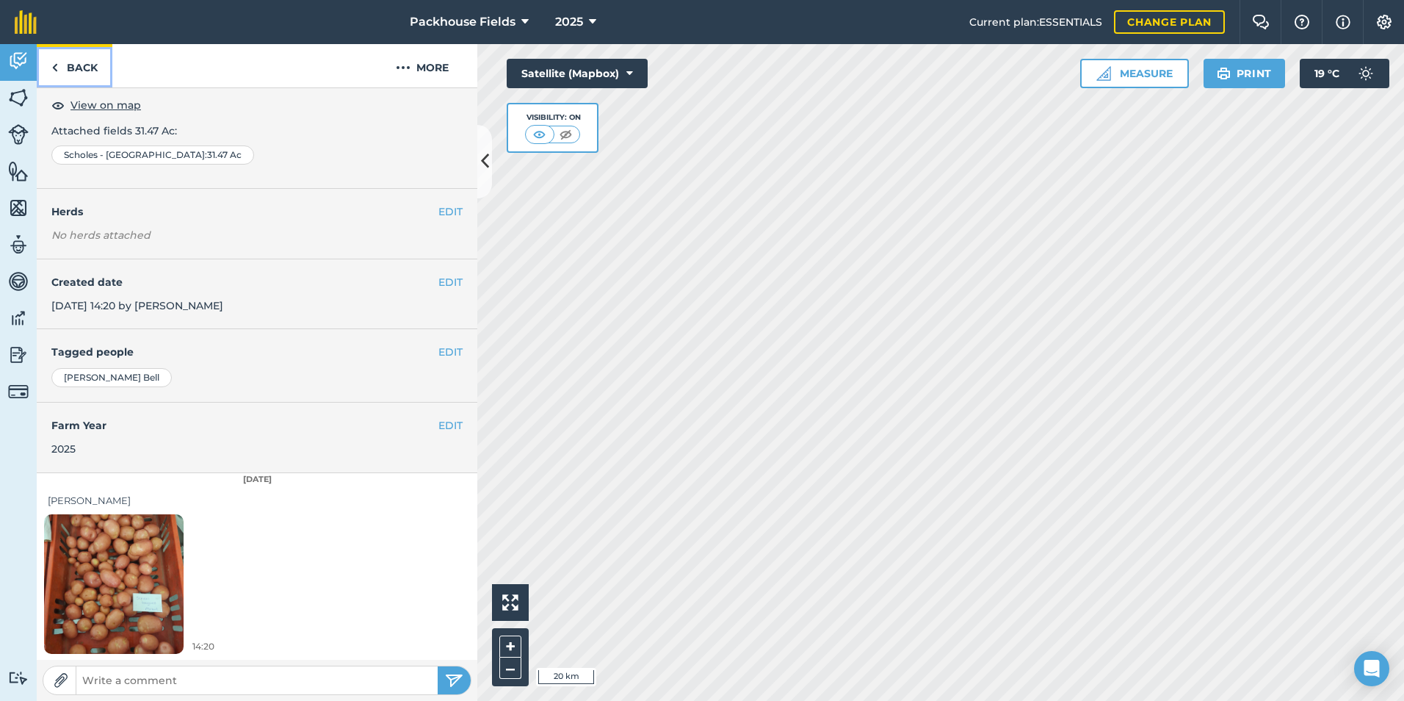
click at [77, 60] on link "Back" at bounding box center [75, 65] width 76 height 43
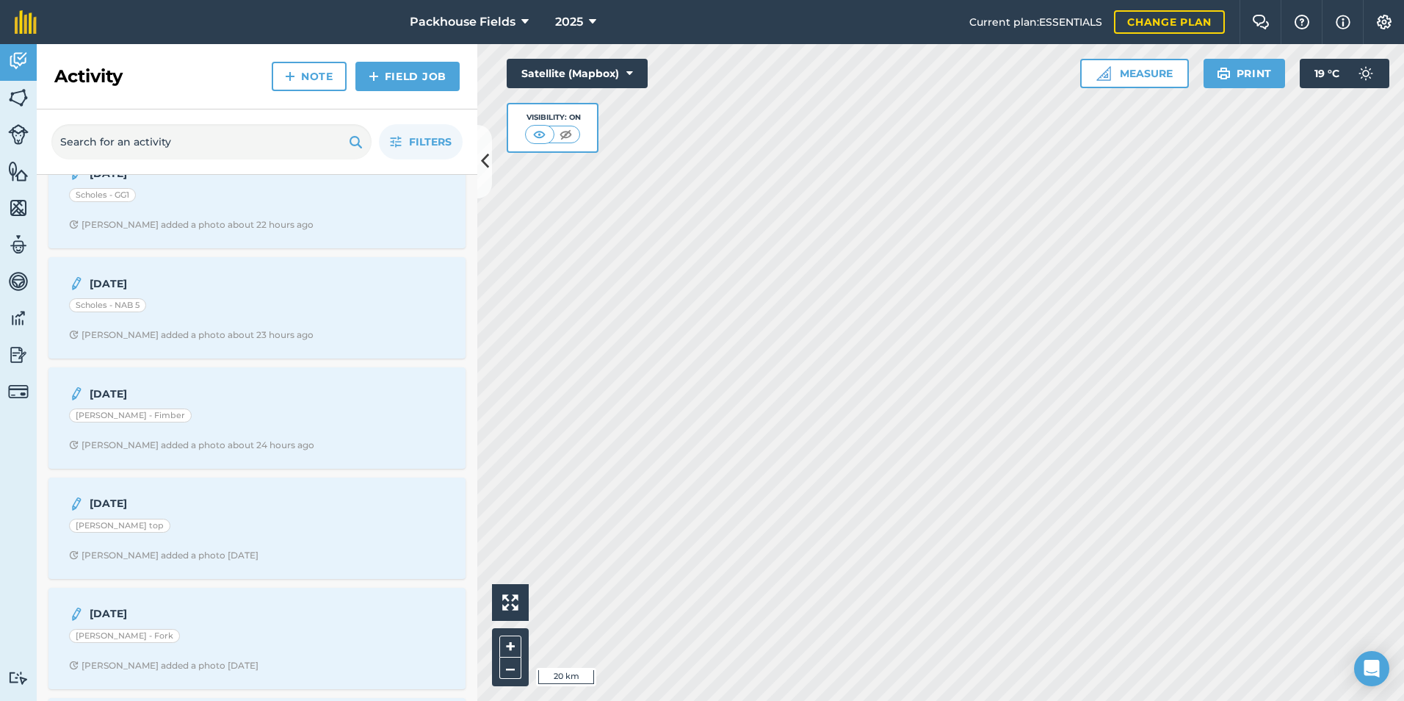
scroll to position [1836, 0]
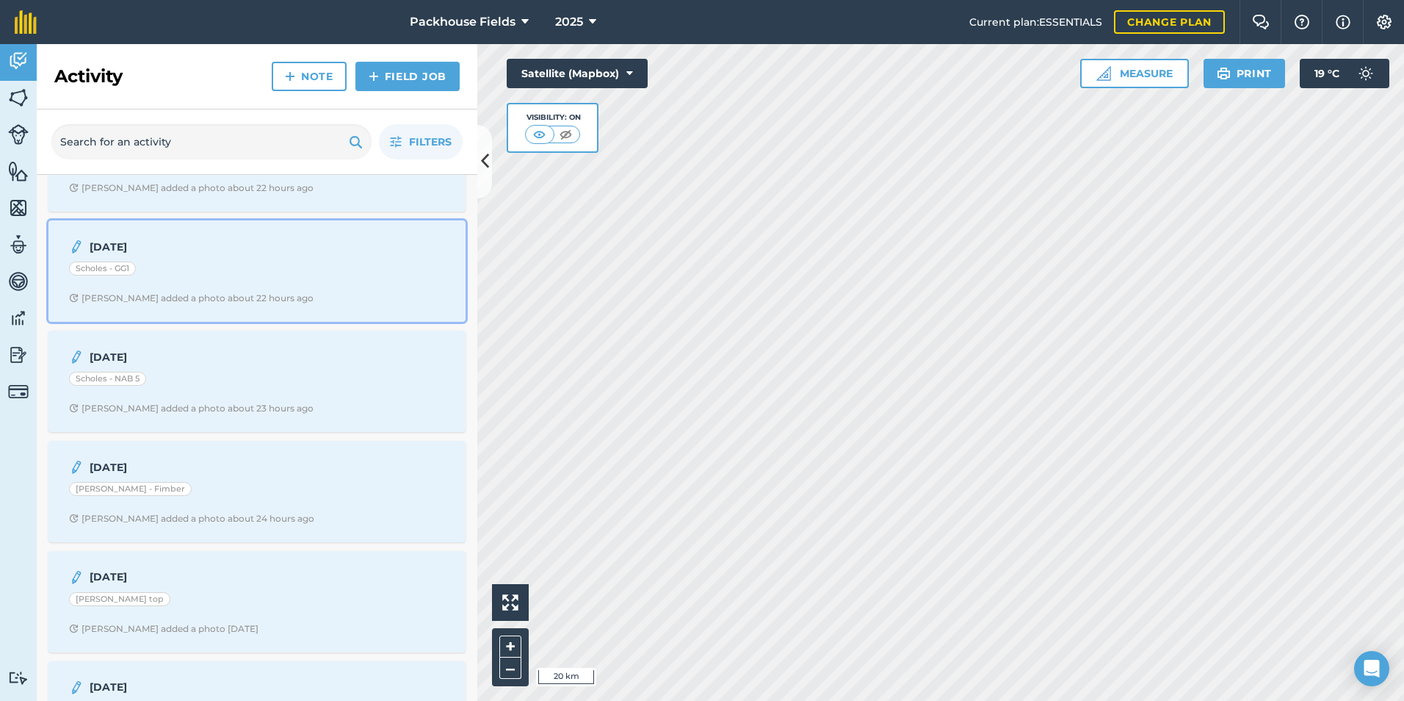
click at [192, 273] on div "Scholes - GG1" at bounding box center [257, 270] width 376 height 19
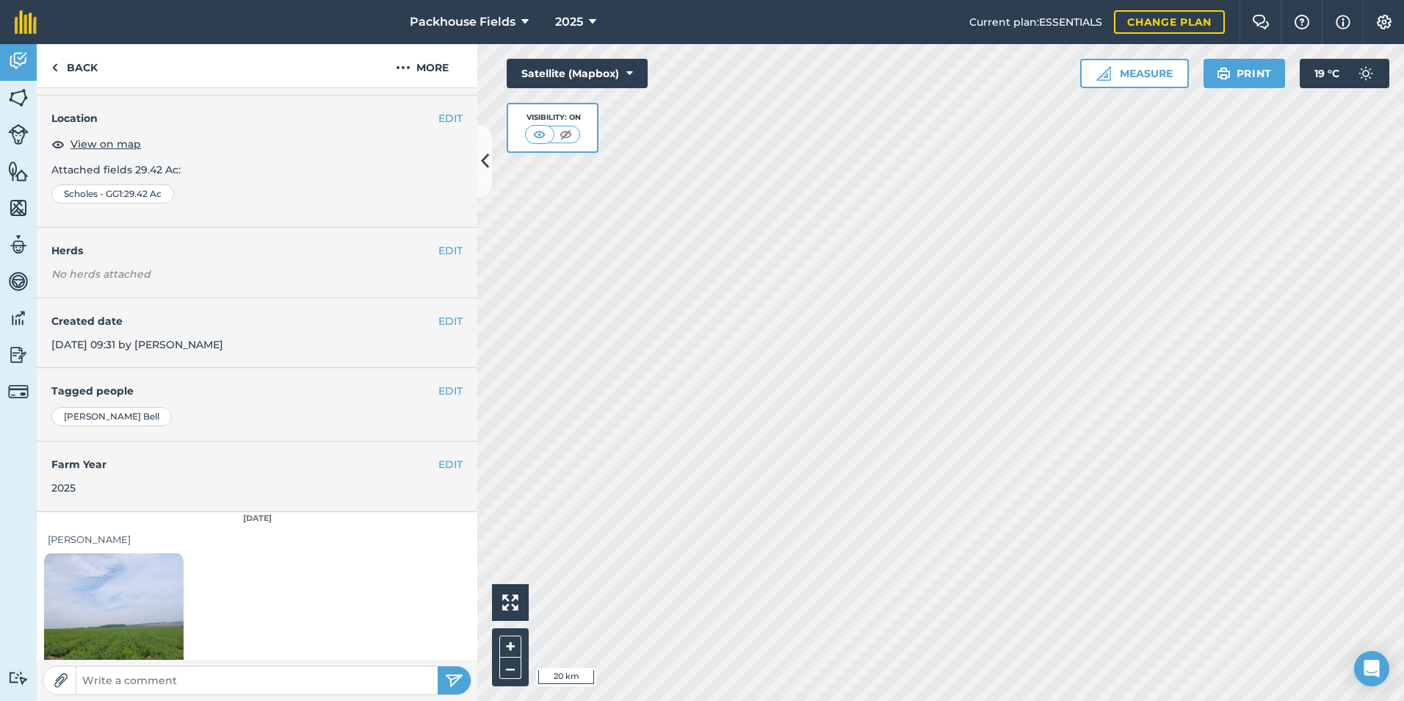
scroll to position [82, 0]
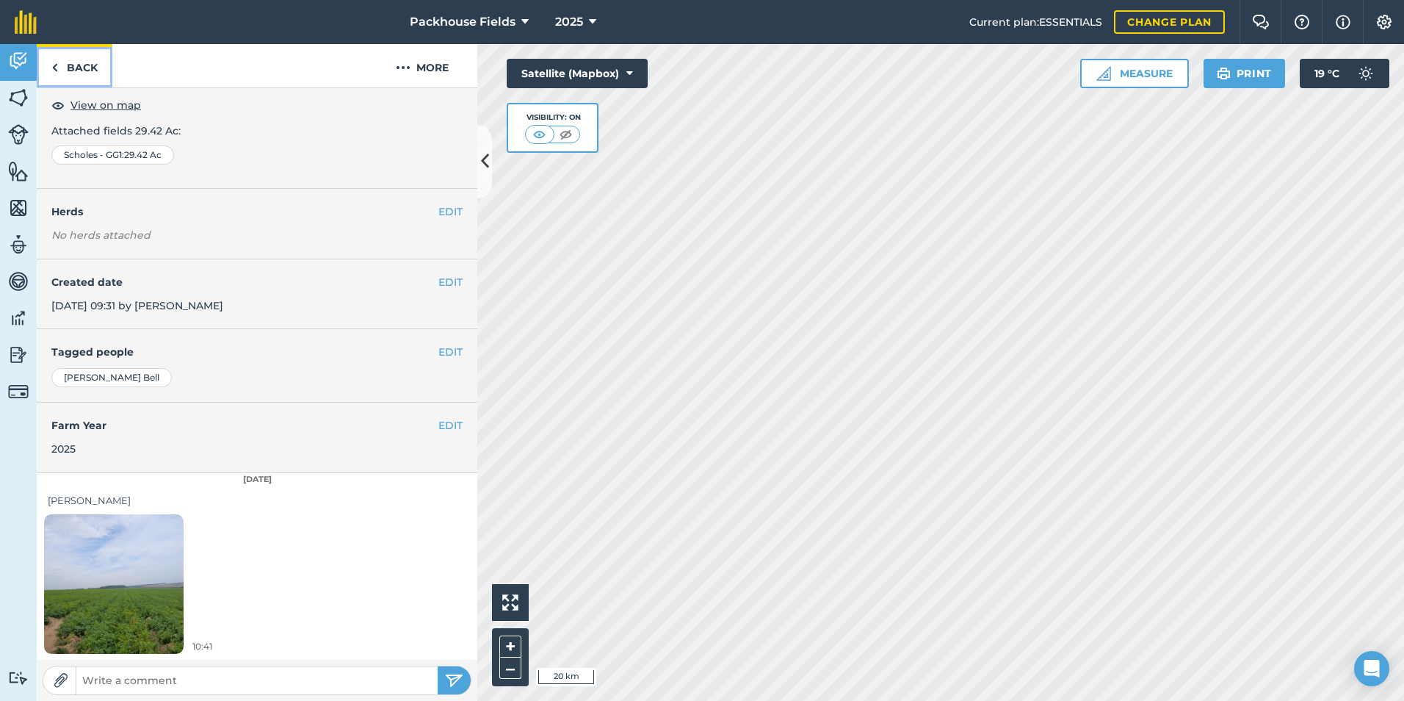
click at [89, 77] on link "Back" at bounding box center [75, 65] width 76 height 43
